Goal: Use online tool/utility: Utilize a website feature to perform a specific function

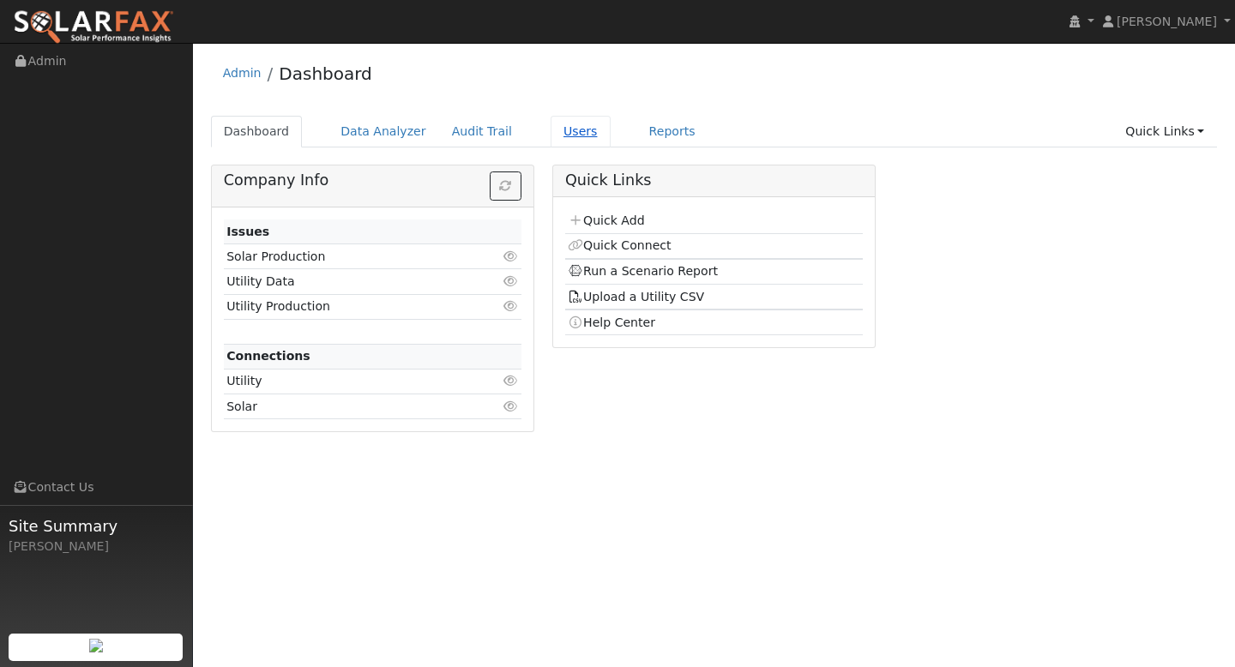
click at [571, 133] on link "Users" at bounding box center [581, 132] width 60 height 32
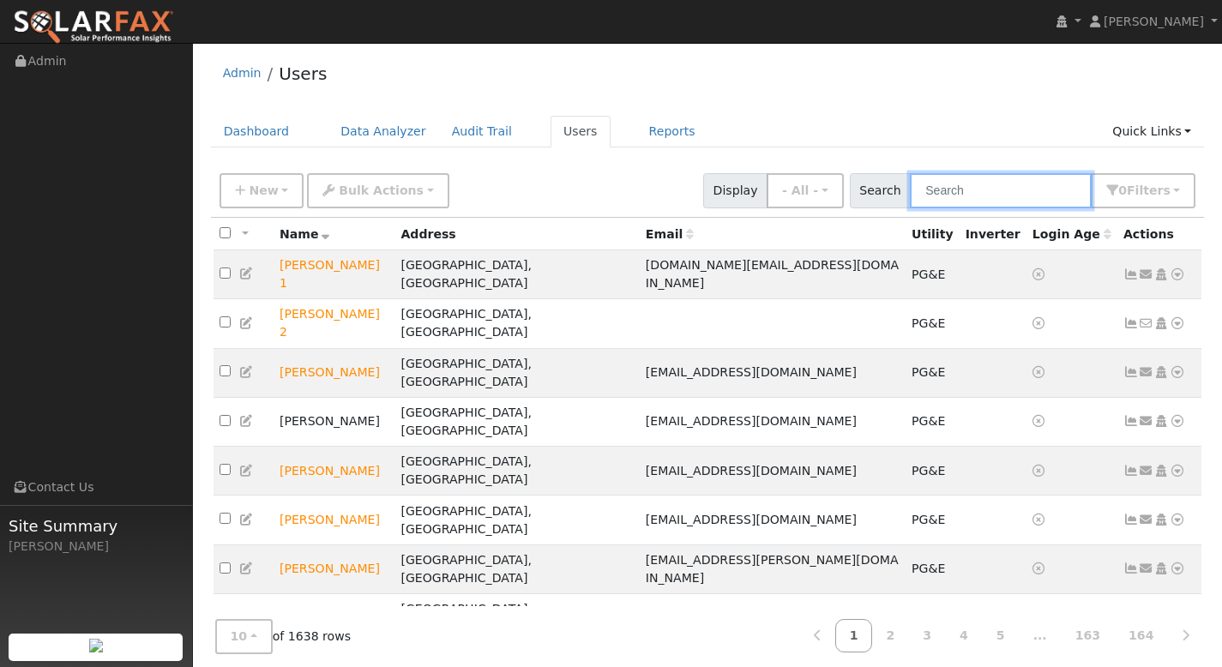
click at [995, 200] on input "text" at bounding box center [1001, 190] width 182 height 35
paste input "[PERSON_NAME]"
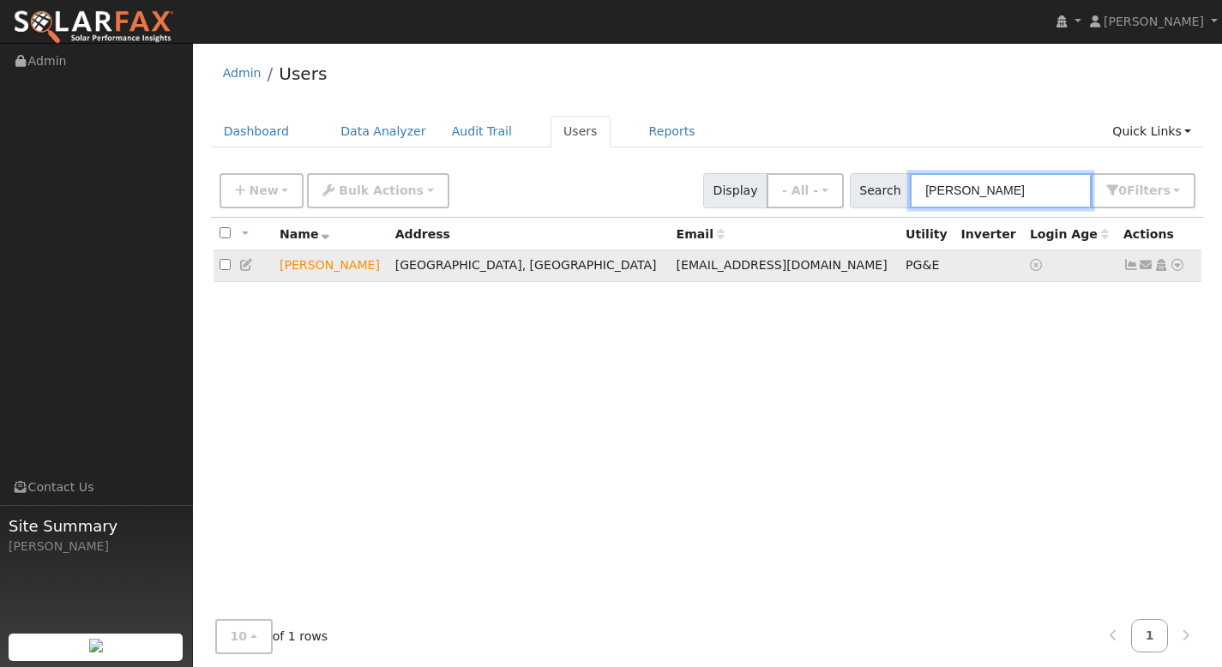
type input "[PERSON_NAME]"
click at [1177, 268] on icon at bounding box center [1177, 265] width 15 height 12
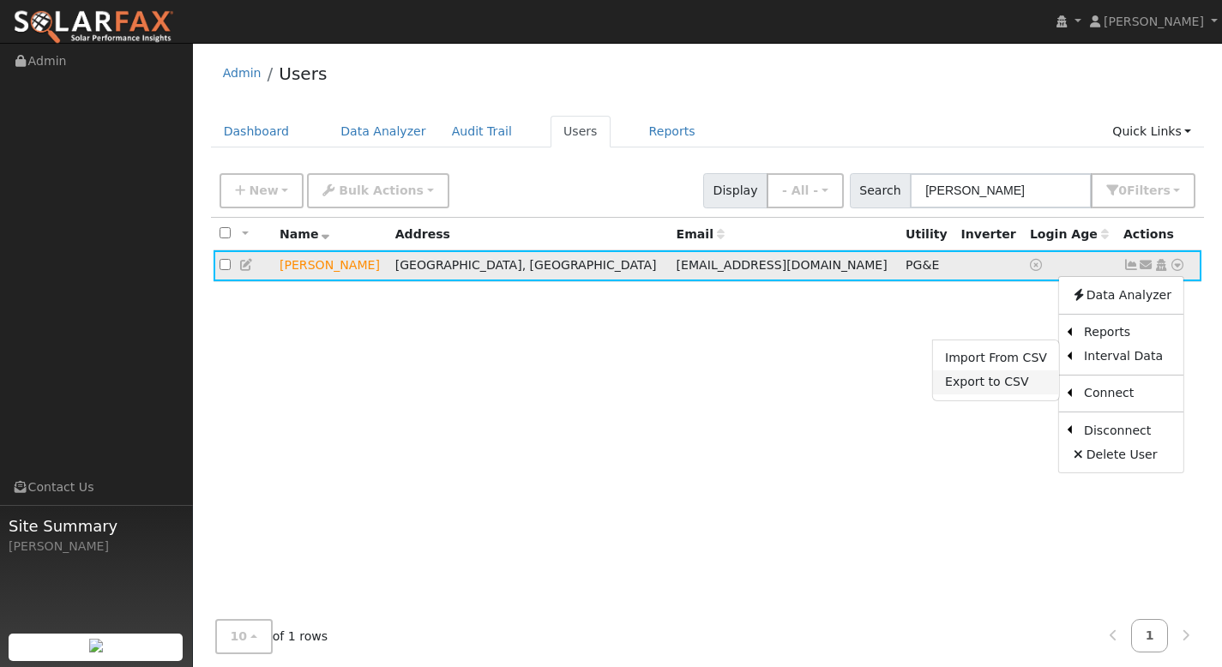
click at [1033, 381] on link "Export to CSV" at bounding box center [996, 383] width 126 height 24
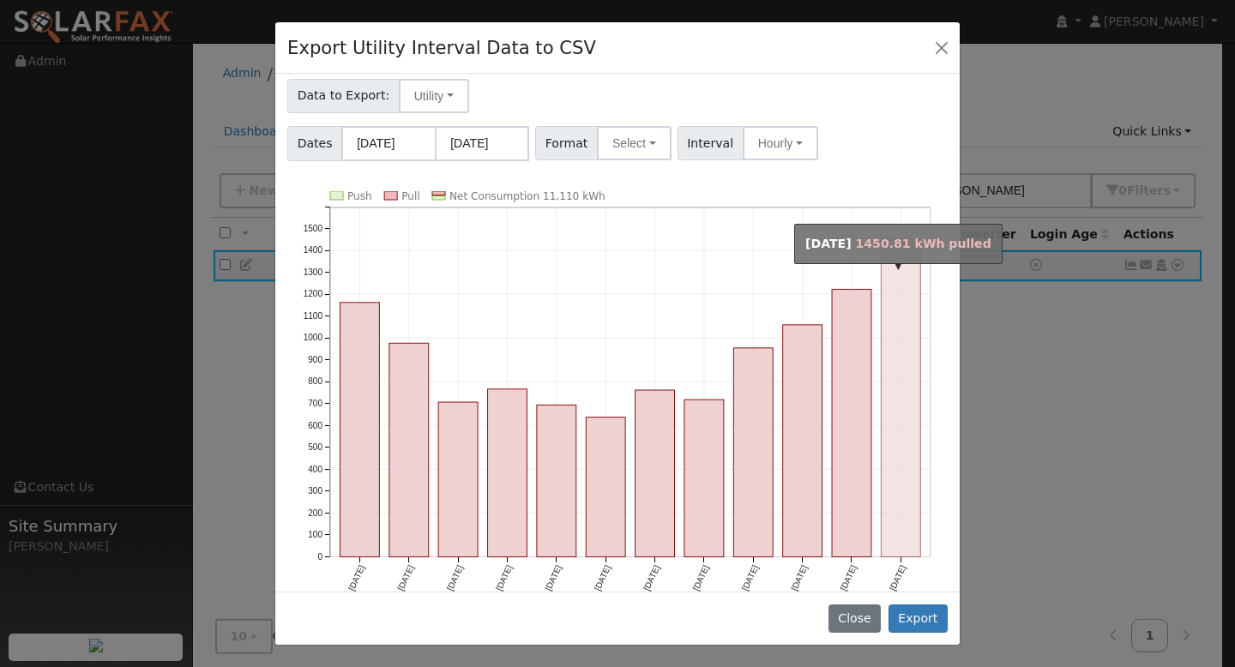
scroll to position [52, 0]
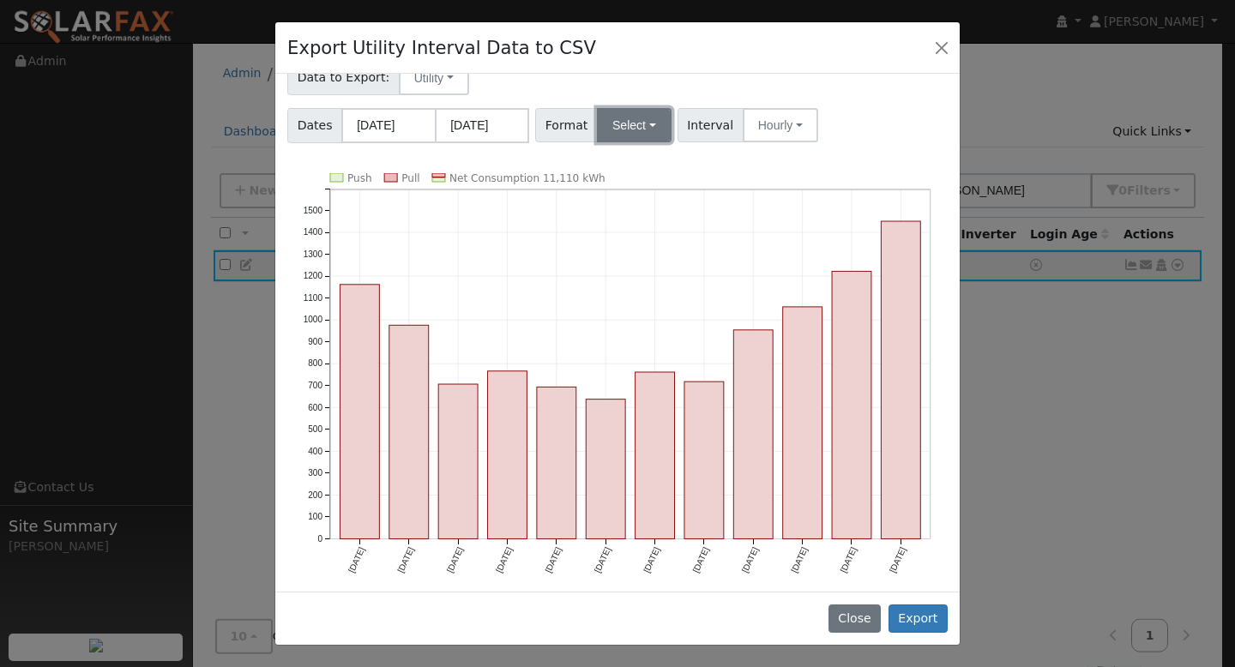
click at [643, 119] on button "Select" at bounding box center [634, 125] width 75 height 34
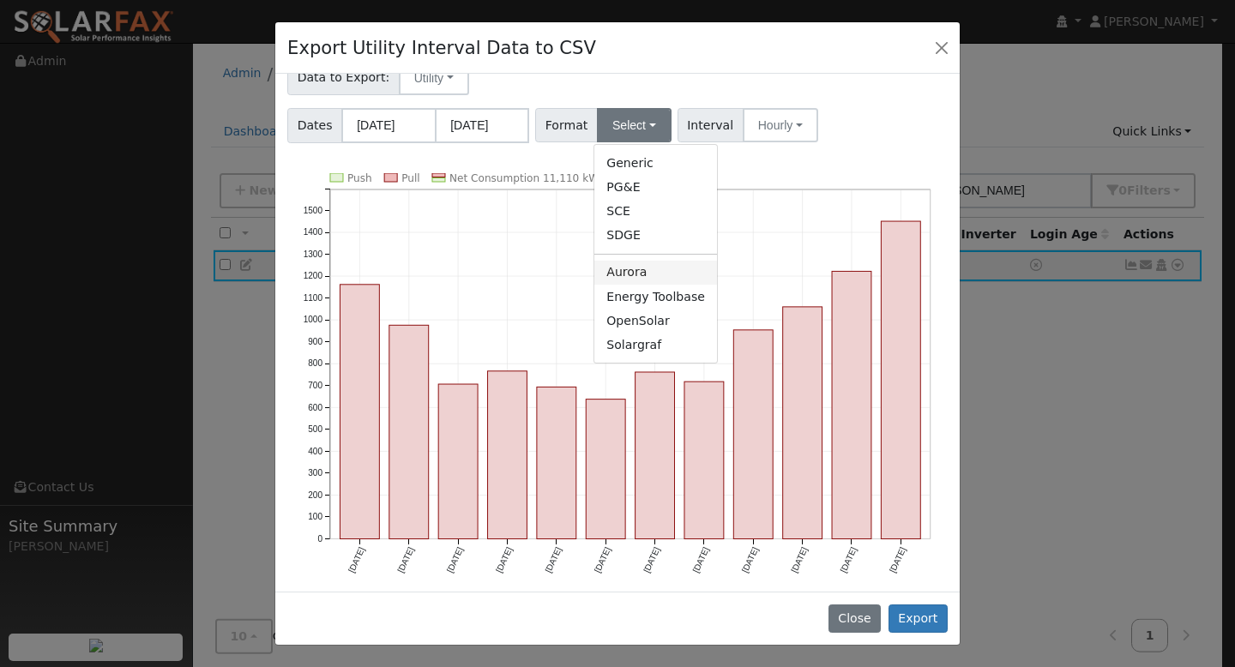
click at [655, 268] on link "Aurora" at bounding box center [655, 273] width 123 height 24
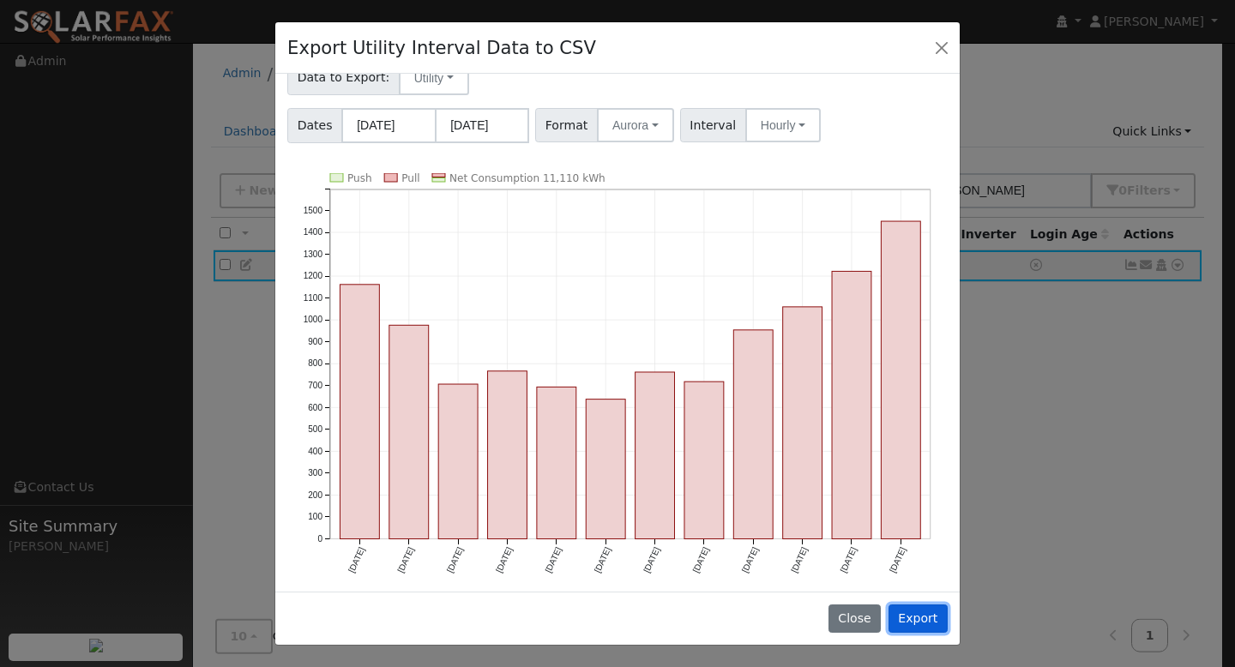
click at [907, 617] on button "Export" at bounding box center [918, 619] width 59 height 29
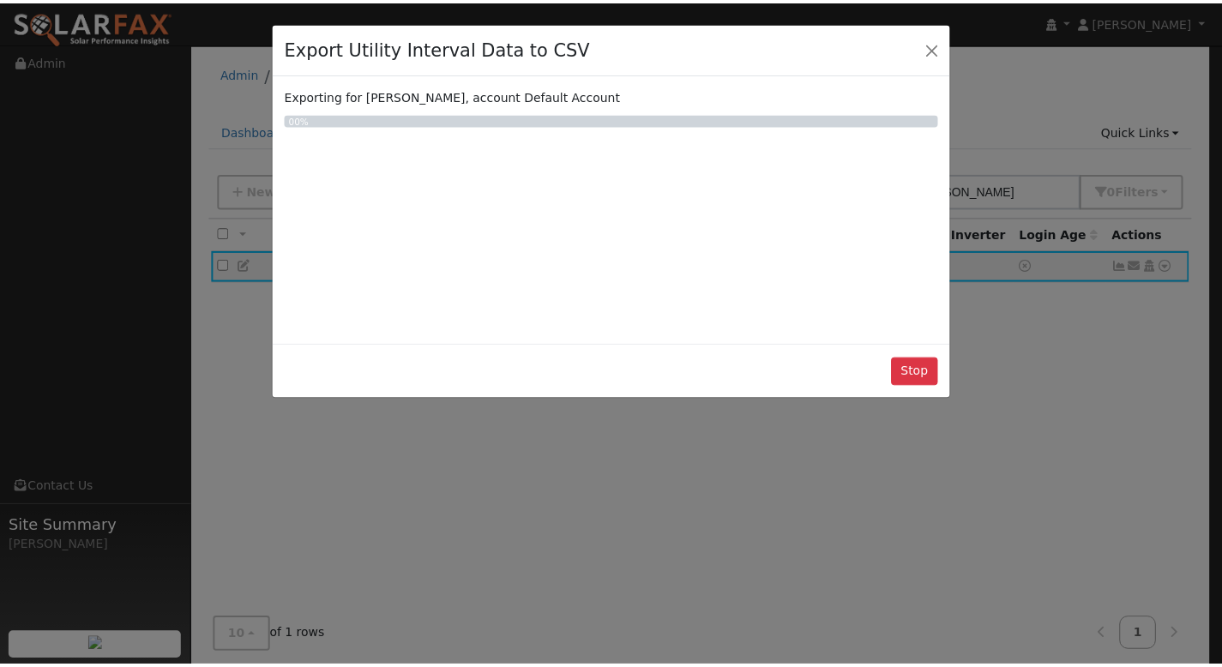
scroll to position [0, 0]
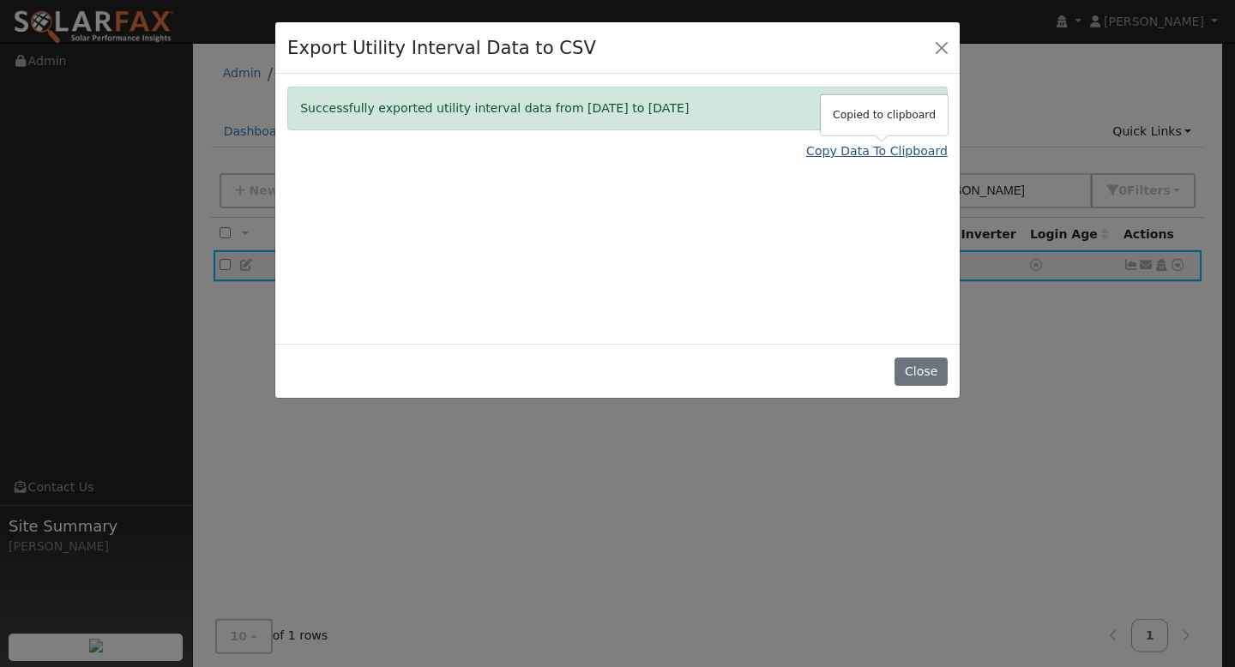
click at [883, 158] on link "Copy Data To Clipboard" at bounding box center [877, 151] width 142 height 18
click at [934, 374] on button "Close" at bounding box center [921, 372] width 52 height 29
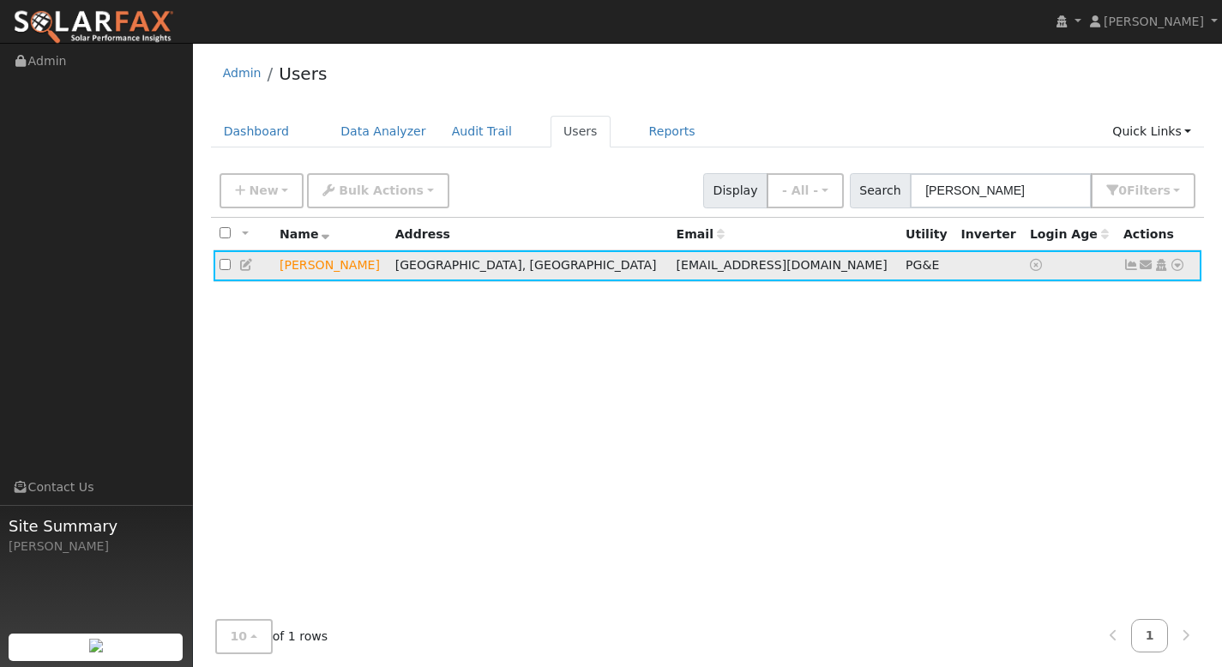
click at [1178, 265] on icon at bounding box center [1177, 265] width 15 height 12
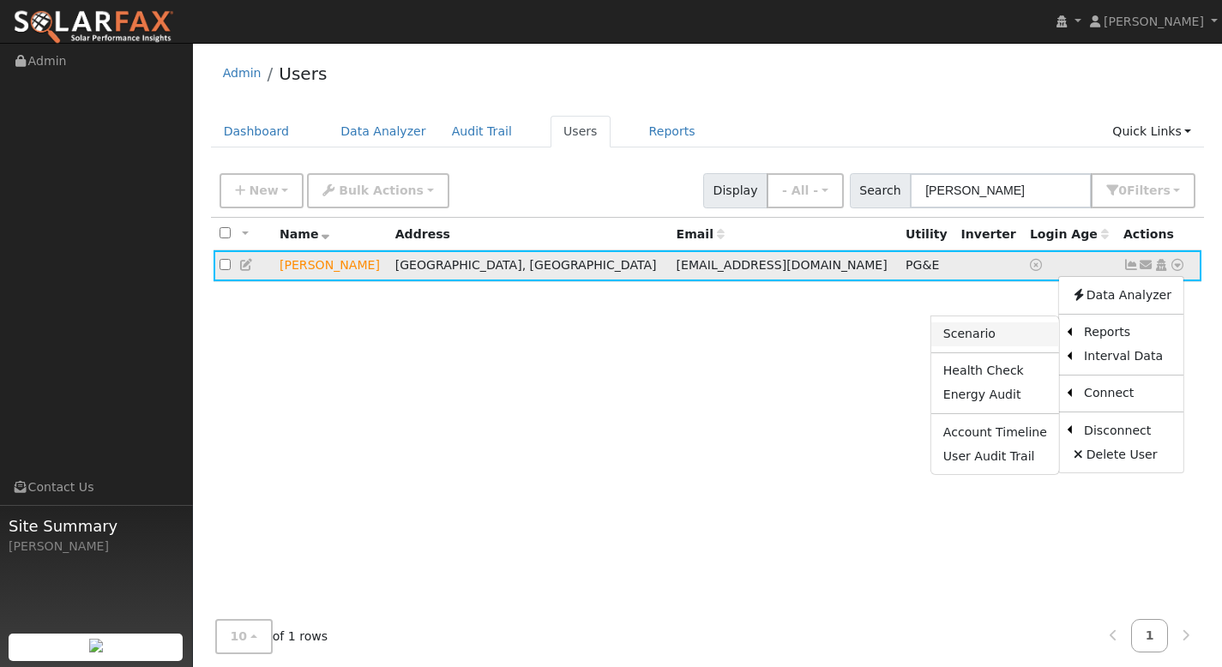
click at [1000, 338] on link "Scenario" at bounding box center [995, 334] width 128 height 24
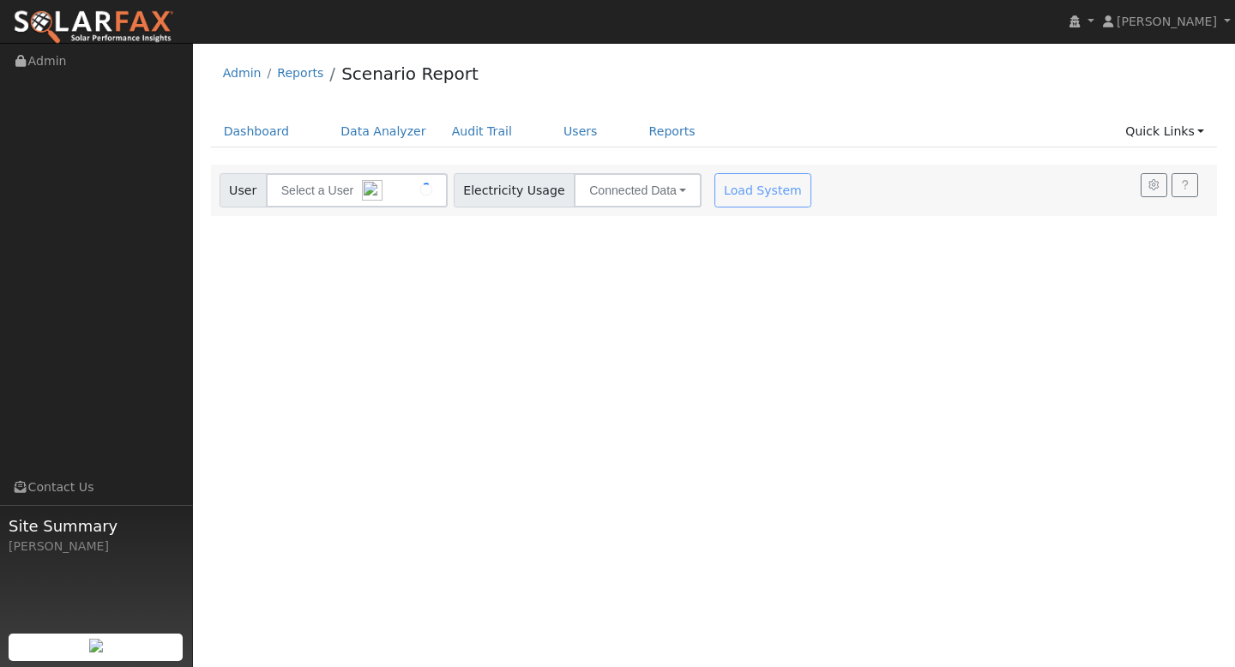
type input "[PERSON_NAME]"
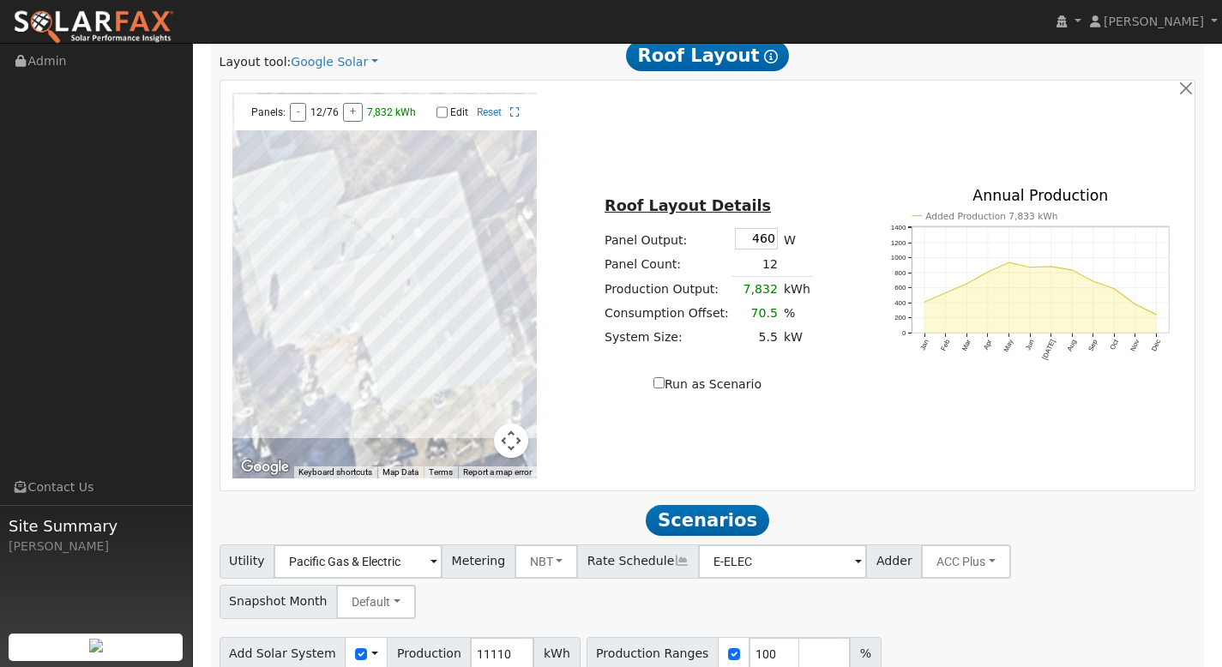
scroll to position [935, 0]
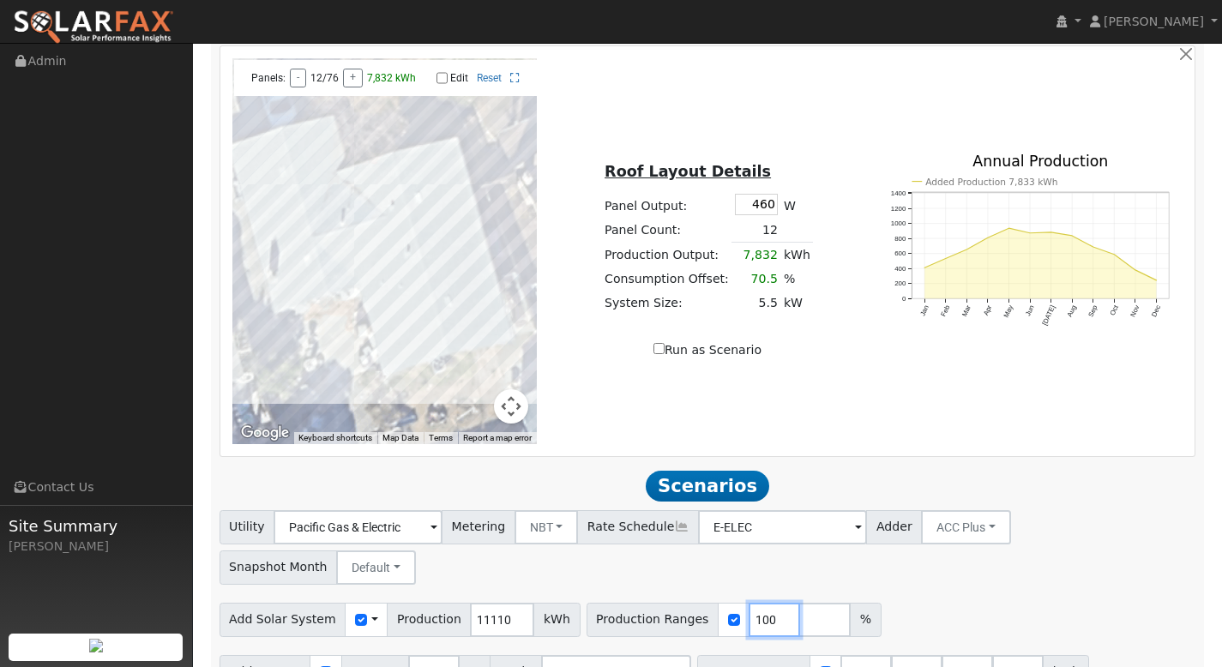
click at [755, 603] on input "100" at bounding box center [774, 620] width 51 height 34
type input "120"
click at [799, 603] on input "number" at bounding box center [824, 620] width 51 height 34
type input "140"
click at [850, 603] on input "number" at bounding box center [875, 620] width 51 height 34
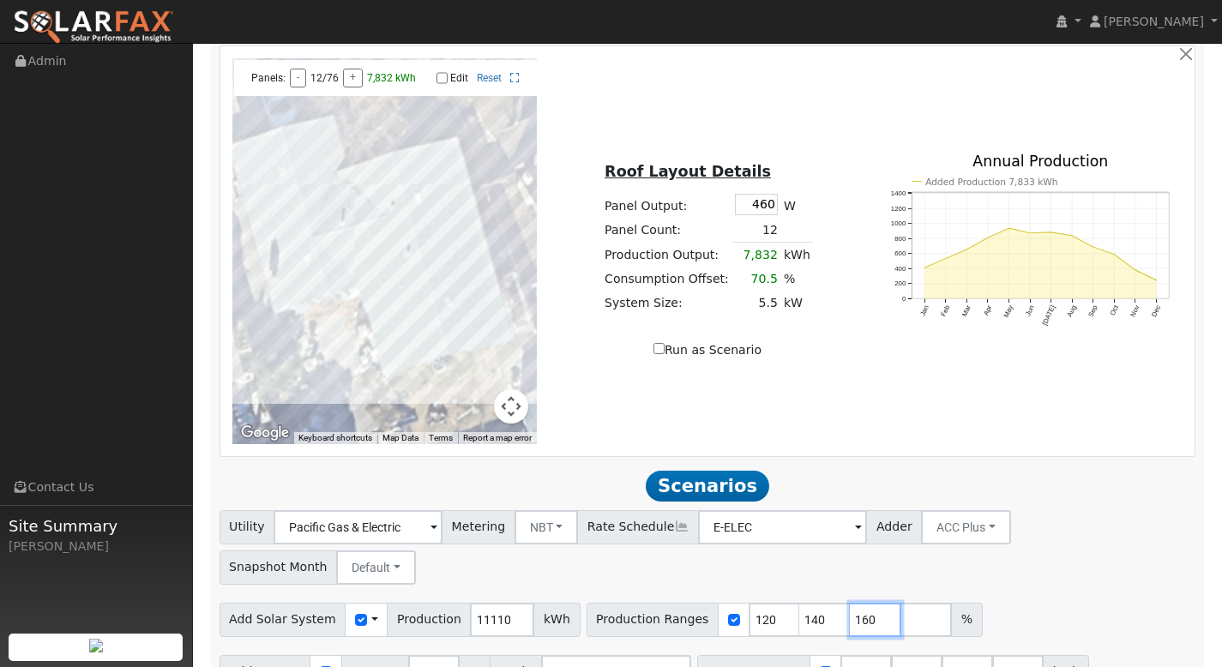
type input "160"
click at [901, 603] on input "number" at bounding box center [926, 620] width 51 height 34
type input "180"
click at [951, 603] on input "number" at bounding box center [976, 620] width 51 height 34
type input "200"
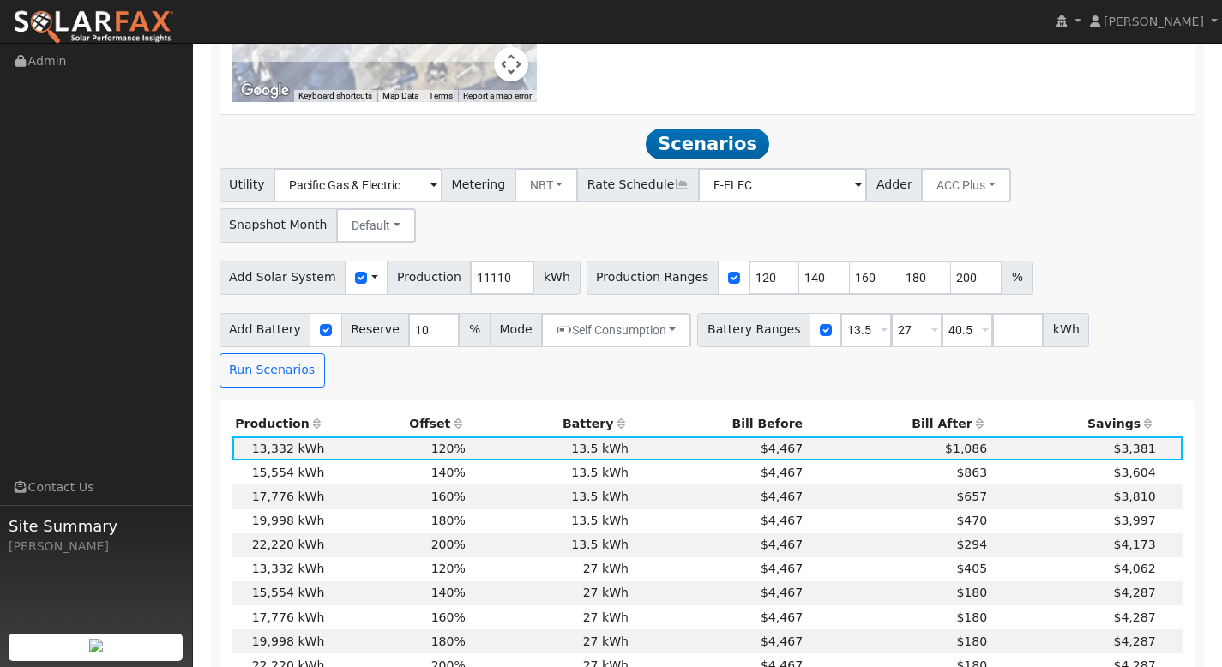
scroll to position [1353, 0]
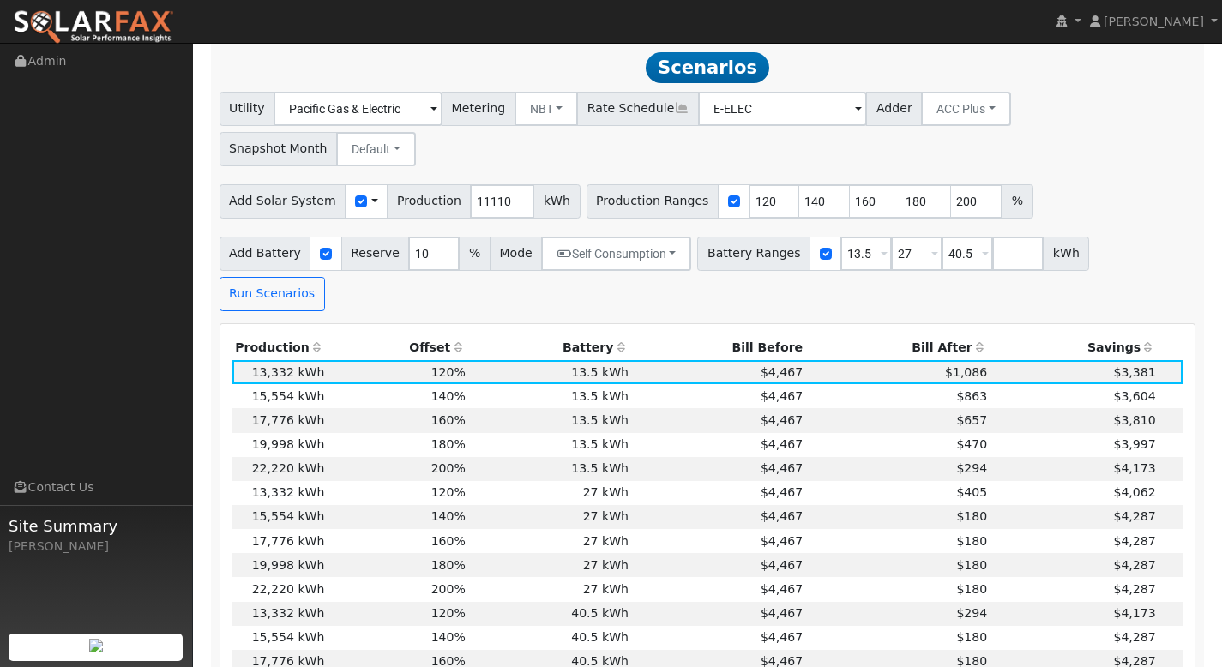
click at [933, 336] on th "Bill After" at bounding box center [898, 348] width 184 height 24
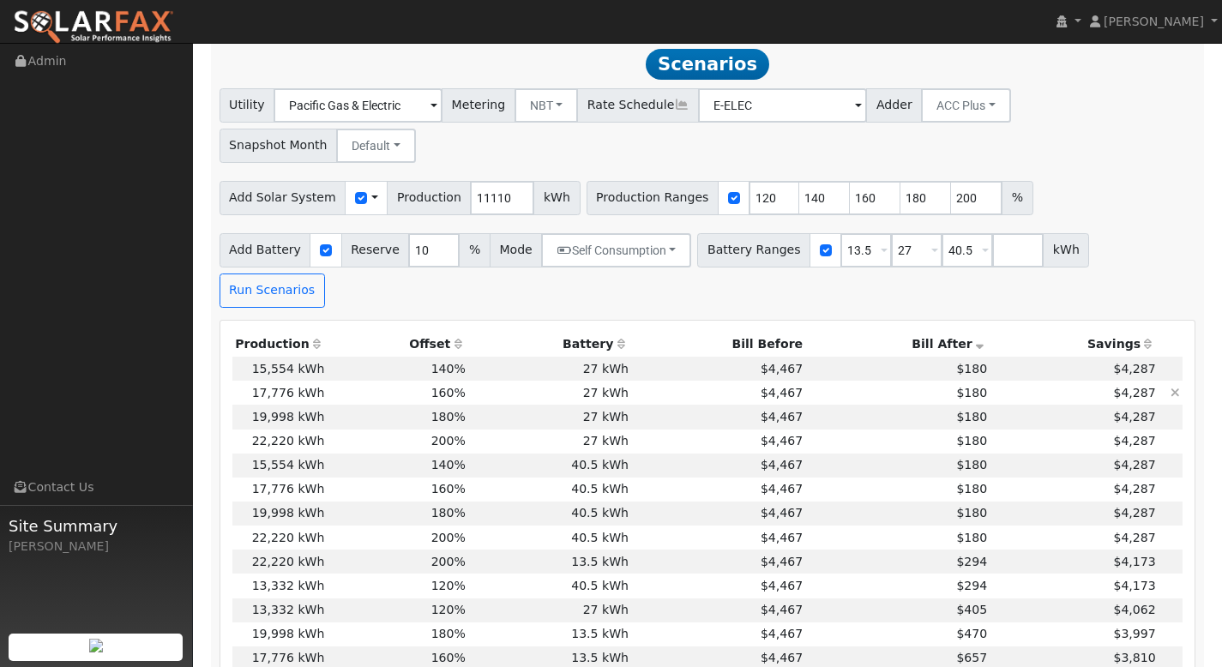
scroll to position [1357, 0]
